Goal: Find specific page/section: Find specific page/section

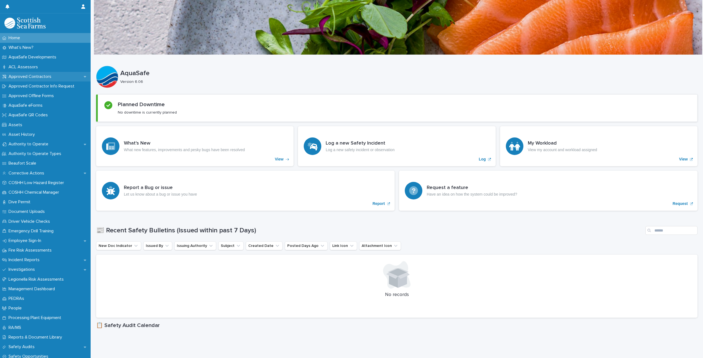
click at [38, 76] on p "Approved Contractors" at bounding box center [30, 76] width 49 height 5
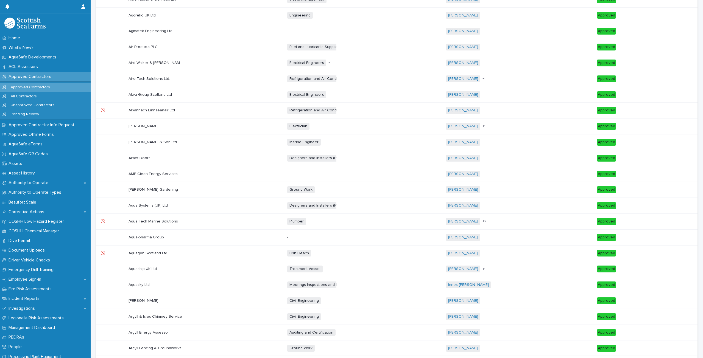
scroll to position [50, 0]
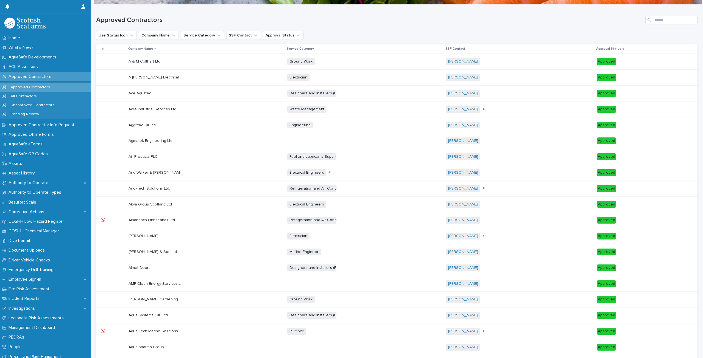
click at [169, 124] on p at bounding box center [156, 125] width 55 height 5
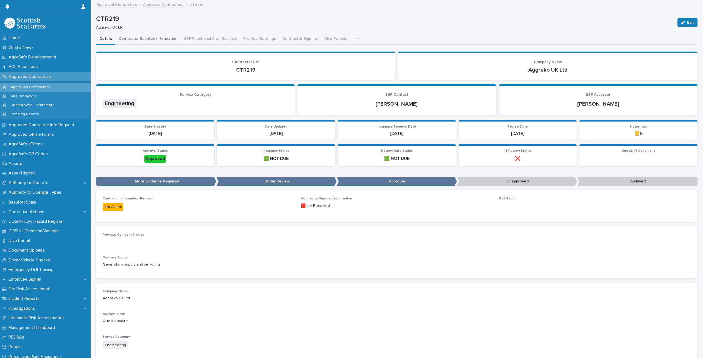
click at [151, 39] on button "Contractor Supplied Information" at bounding box center [147, 40] width 65 height 12
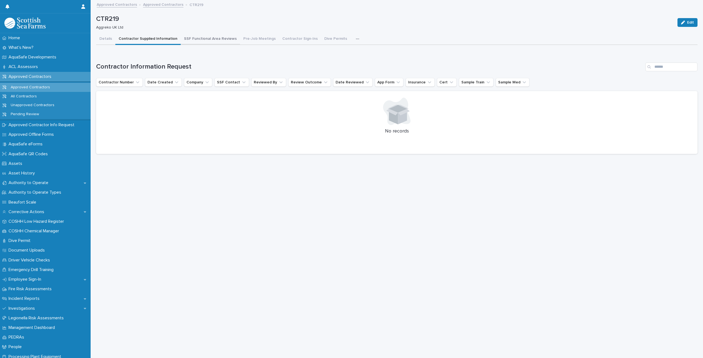
click at [213, 37] on button "SSF Functional Area Reviews" at bounding box center [210, 40] width 59 height 12
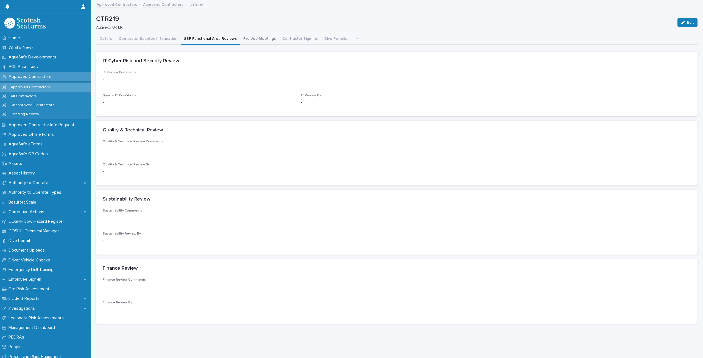
click at [252, 37] on button "Pre-Job Meetings" at bounding box center [259, 40] width 39 height 12
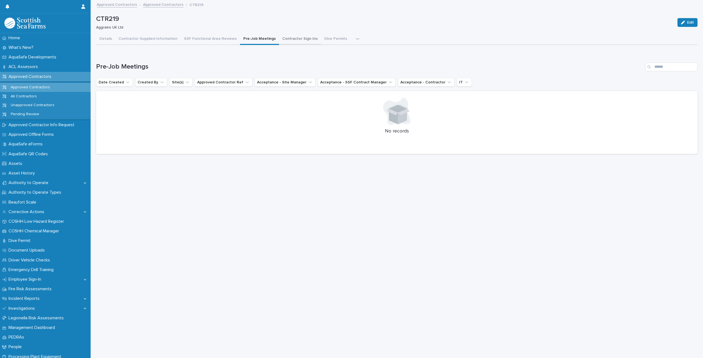
click at [279, 37] on button "Contractor Sign-Ins" at bounding box center [300, 40] width 42 height 12
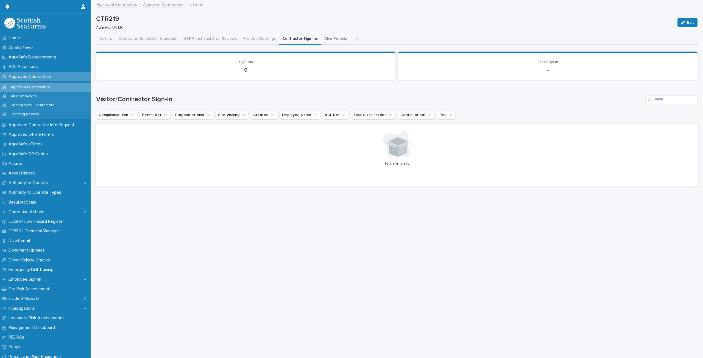
click at [327, 38] on button "Dive Permits" at bounding box center [335, 40] width 29 height 12
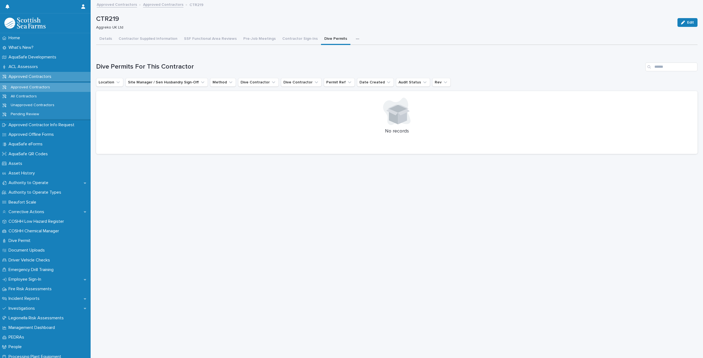
click at [356, 38] on icon "button" at bounding box center [357, 39] width 3 height 4
click at [115, 6] on link "Approved Contractors" at bounding box center [117, 4] width 40 height 6
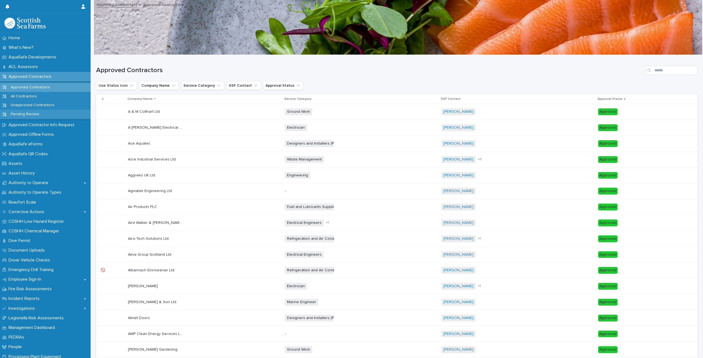
click at [38, 112] on p "Pending Review" at bounding box center [24, 114] width 37 height 5
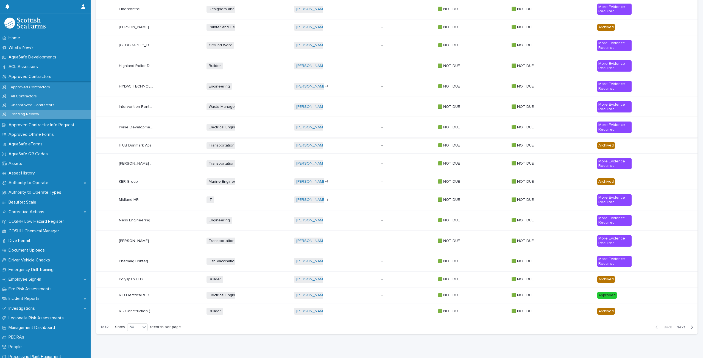
scroll to position [348, 0]
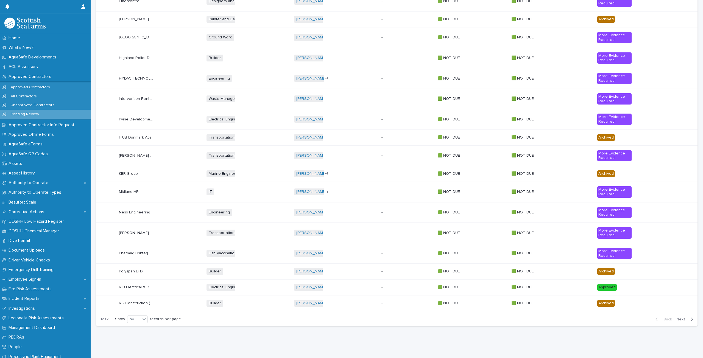
click at [140, 250] on p "Pharmaq Fishteq" at bounding box center [134, 253] width 30 height 6
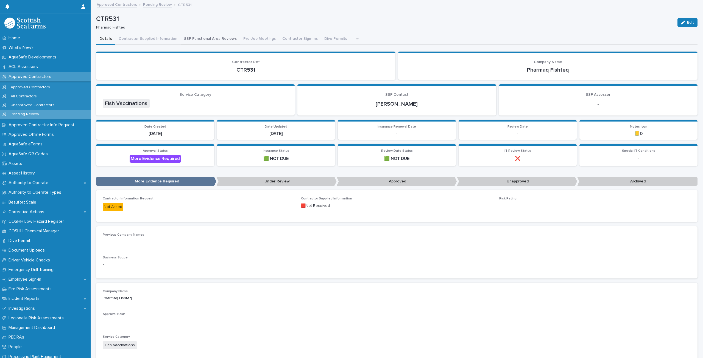
click at [186, 40] on button "SSF Functional Area Reviews" at bounding box center [210, 40] width 59 height 12
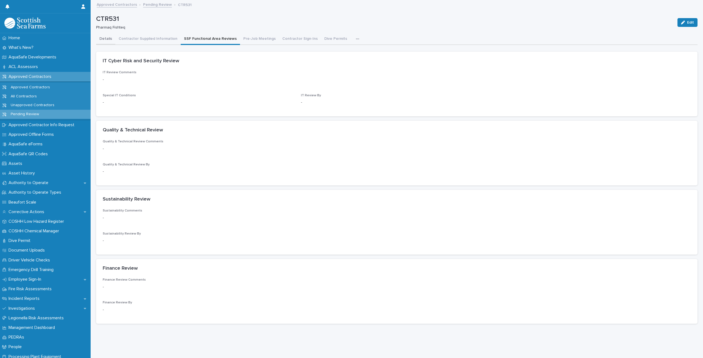
drag, startPoint x: 103, startPoint y: 40, endPoint x: 122, endPoint y: 9, distance: 36.3
click at [103, 40] on button "Details" at bounding box center [105, 40] width 19 height 12
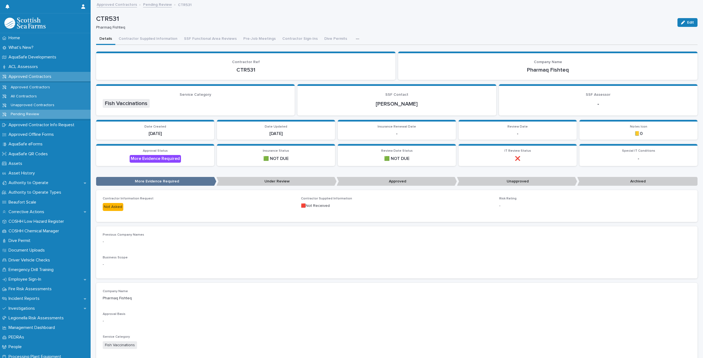
click at [120, 7] on link "Approved Contractors" at bounding box center [117, 4] width 40 height 6
